Goal: Task Accomplishment & Management: Use online tool/utility

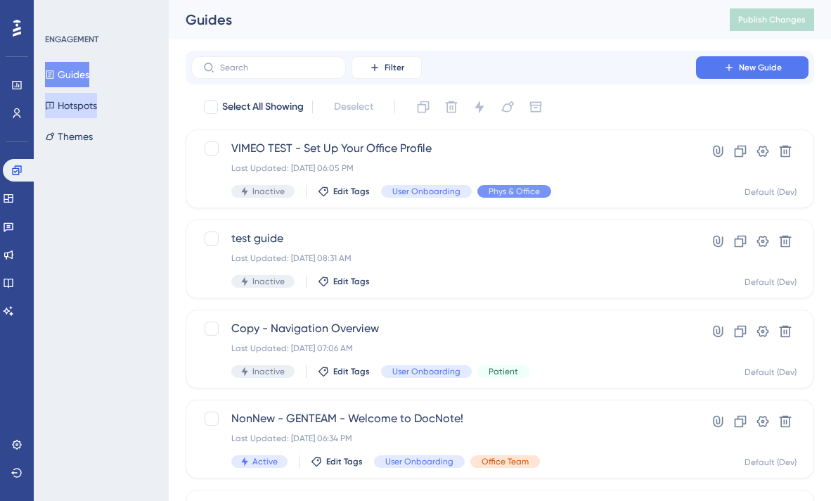
click at [93, 105] on button "Hotspots" at bounding box center [71, 105] width 52 height 25
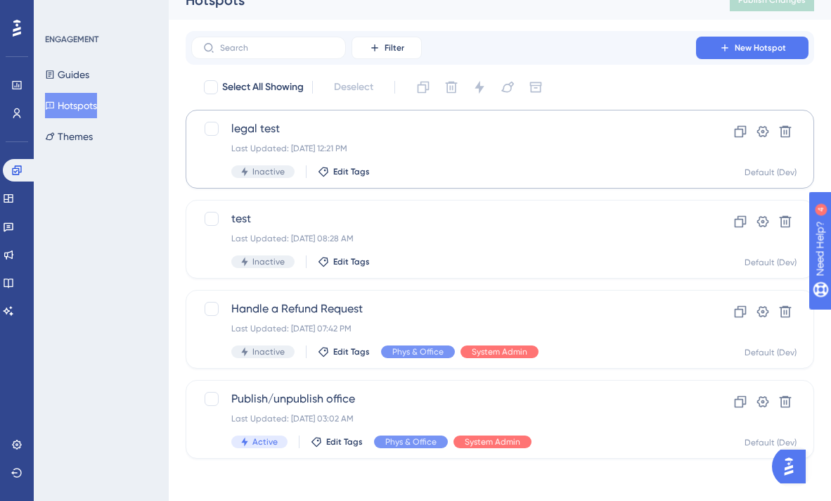
scroll to position [23, 0]
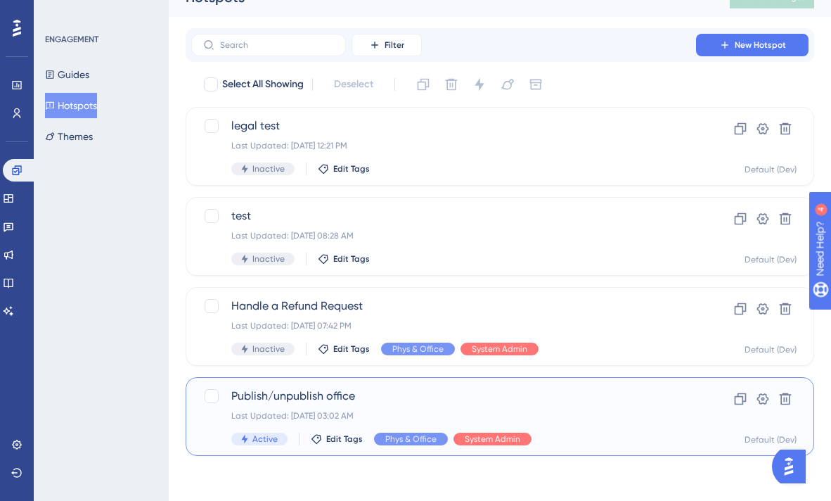
click at [380, 403] on span "Publish/unpublish office" at bounding box center [443, 396] width 425 height 17
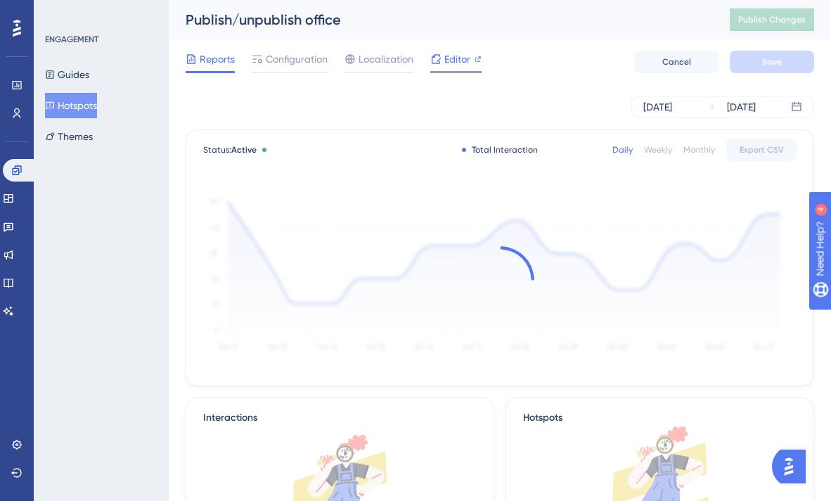
click at [455, 59] on span "Editor" at bounding box center [457, 59] width 26 height 17
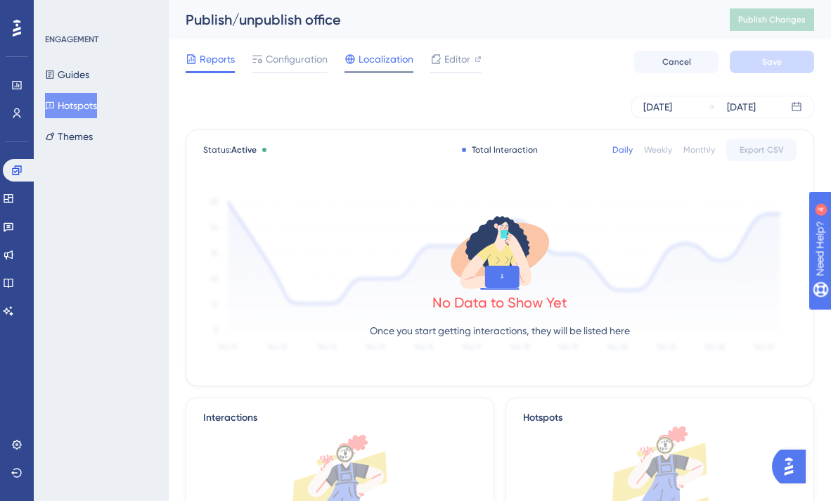
click at [390, 64] on span "Localization" at bounding box center [386, 59] width 55 height 17
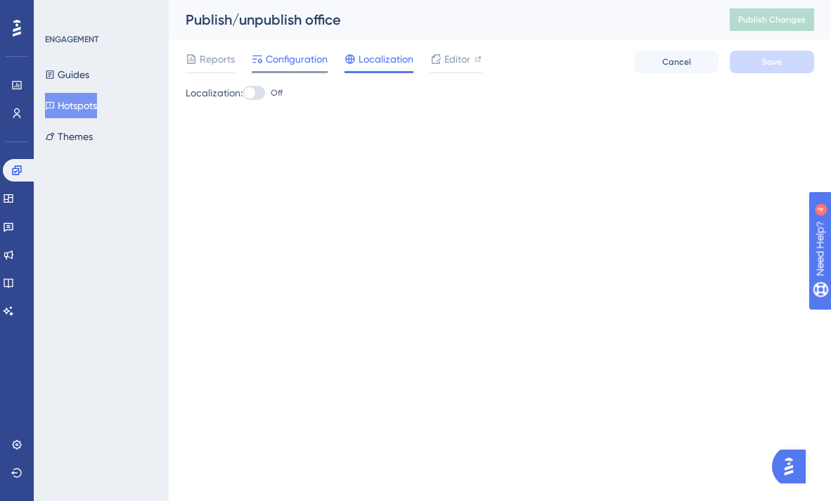
click at [314, 57] on span "Configuration" at bounding box center [297, 59] width 62 height 17
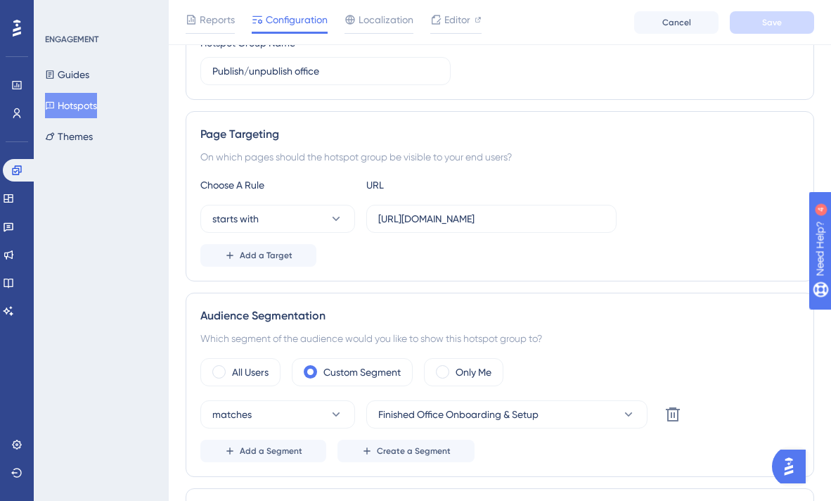
scroll to position [197, 0]
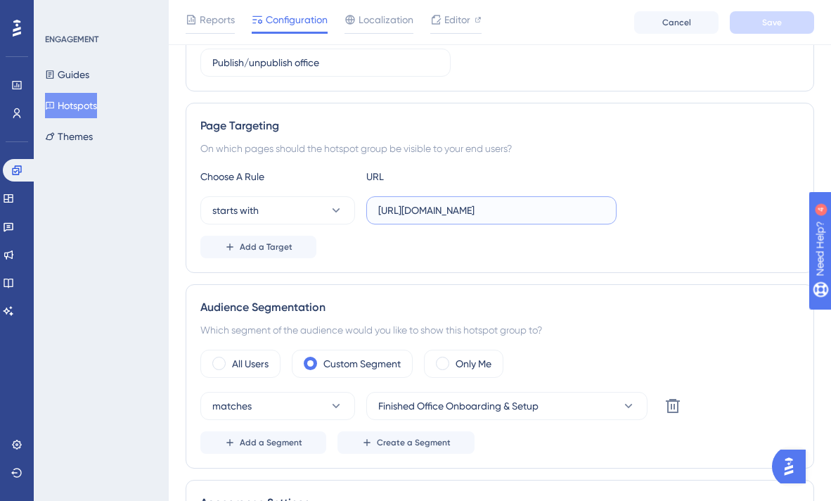
click at [427, 212] on input "https://dev.docnote.com/offices/a594180f-77ae-4956-ac5c-ddf9a352798b/office-info" at bounding box center [491, 210] width 226 height 15
type input "https://staging.docnote.com/offices/a594180f-77ae-4956-ac5c-ddf9a352798b/office…"
click at [759, 24] on button "Save" at bounding box center [772, 22] width 84 height 23
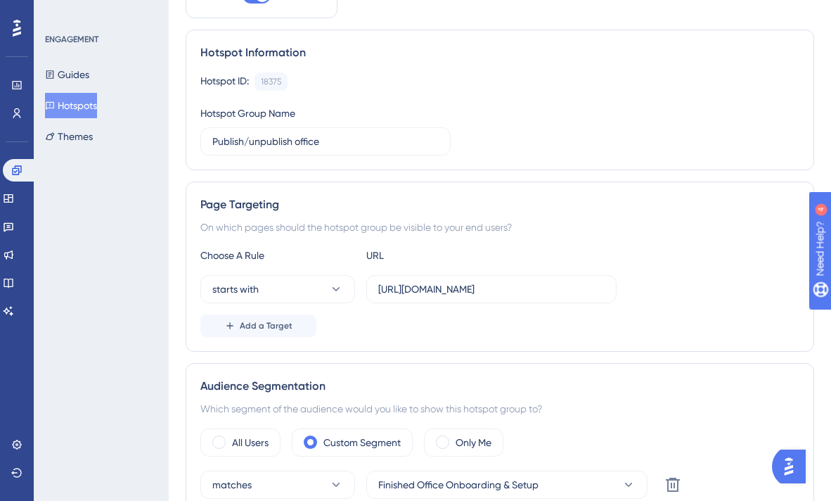
scroll to position [0, 0]
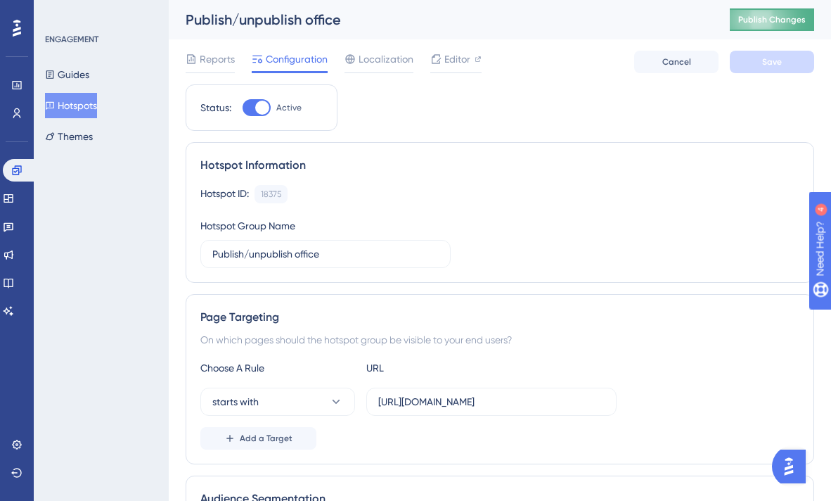
click at [737, 11] on button "Publish Changes" at bounding box center [772, 19] width 84 height 23
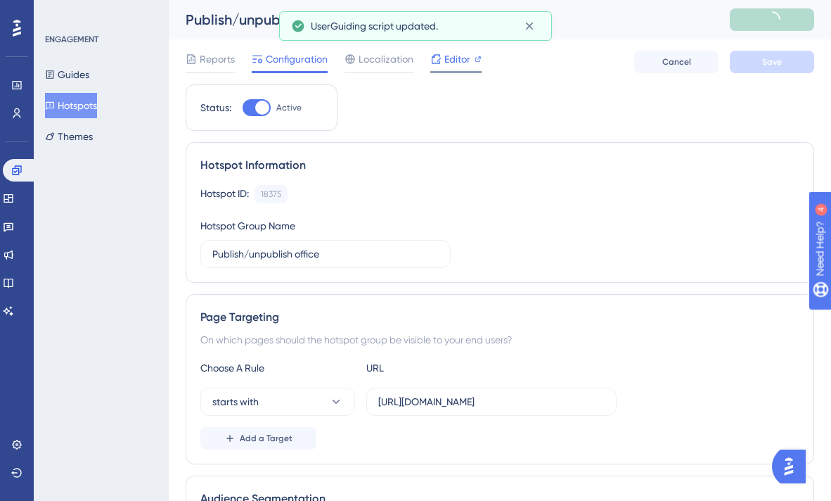
click at [453, 63] on span "Editor" at bounding box center [457, 59] width 26 height 17
